Goal: Information Seeking & Learning: Find specific fact

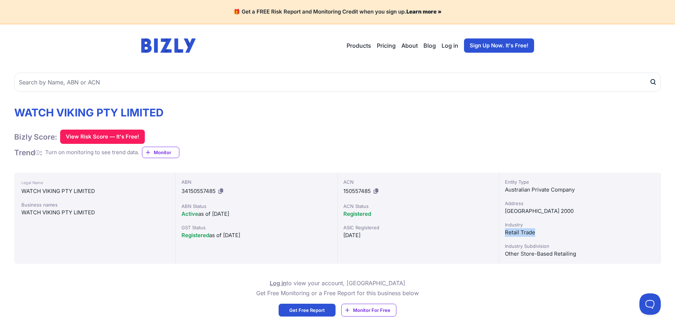
drag, startPoint x: 505, startPoint y: 231, endPoint x: 536, endPoint y: 231, distance: 31.0
click at [536, 231] on div "Retail Trade" at bounding box center [580, 232] width 150 height 9
copy div "Retail Trade"
drag, startPoint x: 521, startPoint y: 253, endPoint x: 584, endPoint y: 258, distance: 63.2
click at [584, 258] on div "Other Store-Based Retailing" at bounding box center [580, 253] width 150 height 9
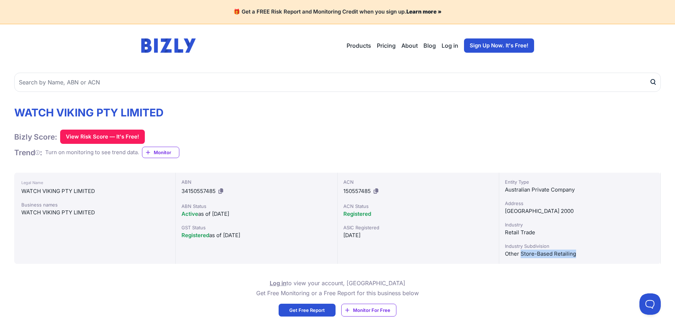
copy div "Store-Based Retailing"
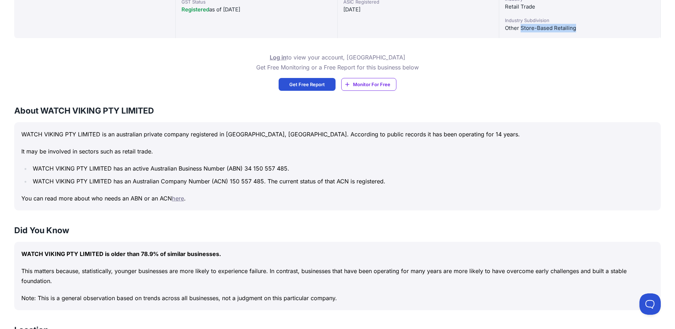
scroll to position [249, 0]
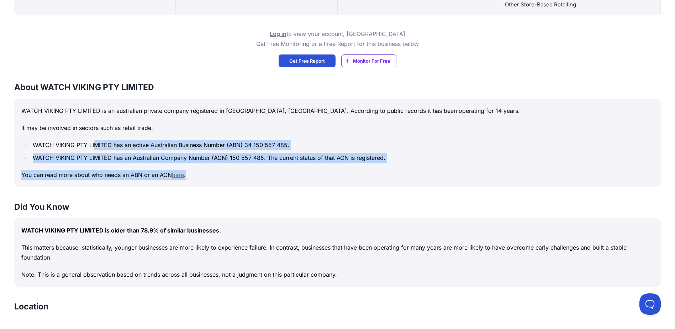
drag, startPoint x: 98, startPoint y: 149, endPoint x: 272, endPoint y: 165, distance: 175.1
click at [272, 165] on div "WATCH VIKING PTY LIMITED is an australian private company registered in [GEOGRA…" at bounding box center [337, 143] width 647 height 88
click at [178, 152] on ul "WATCH VIKING PTY LIMITED has an active Australian Business Number (ABN) 34 150 …" at bounding box center [337, 151] width 632 height 23
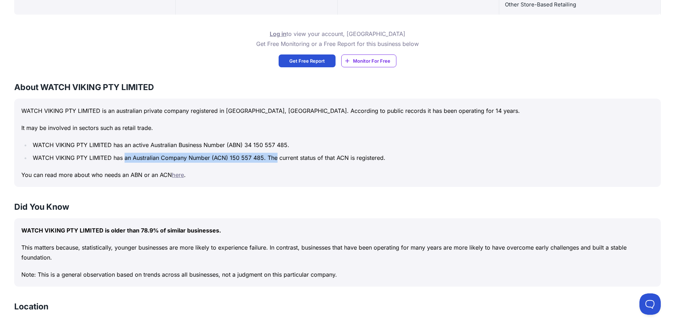
drag, startPoint x: 132, startPoint y: 153, endPoint x: 275, endPoint y: 158, distance: 142.4
click at [275, 158] on li "WATCH VIKING PTY LIMITED has an Australian Company Number (ACN) 150 557 485. Th…" at bounding box center [342, 158] width 623 height 10
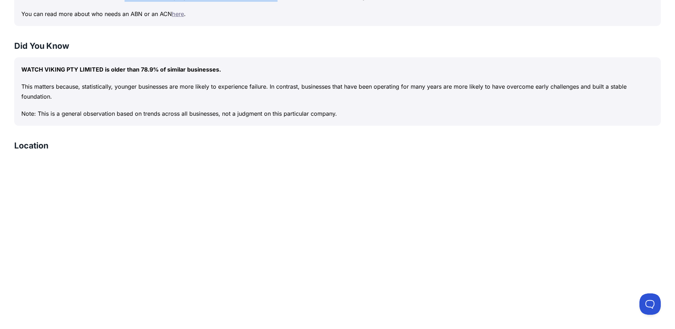
scroll to position [320, 0]
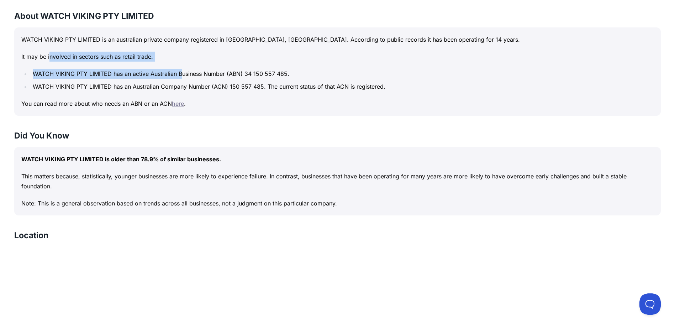
drag, startPoint x: 82, startPoint y: 57, endPoint x: 183, endPoint y: 77, distance: 102.2
click at [183, 77] on div "WATCH VIKING PTY LIMITED is an australian private company registered in [GEOGRA…" at bounding box center [337, 71] width 647 height 88
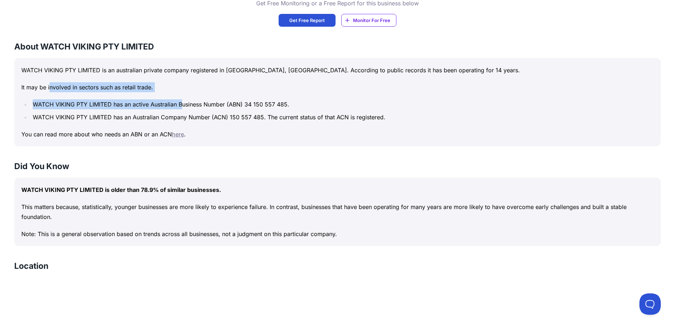
scroll to position [214, 0]
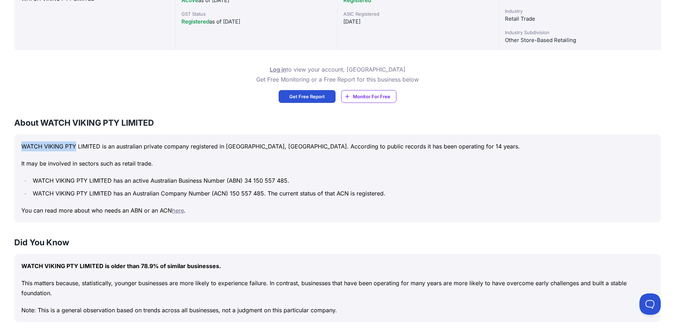
drag, startPoint x: 24, startPoint y: 145, endPoint x: 76, endPoint y: 140, distance: 52.5
click at [76, 140] on div "WATCH VIKING PTY LIMITED is an australian private company registered in [GEOGRA…" at bounding box center [337, 178] width 647 height 88
copy p "WATCH VIKING PTY"
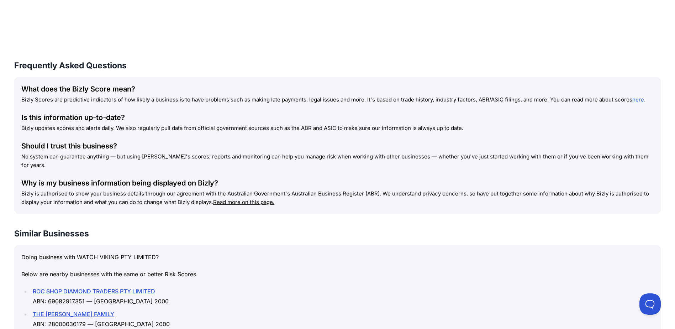
scroll to position [676, 0]
